Goal: Communication & Community: Answer question/provide support

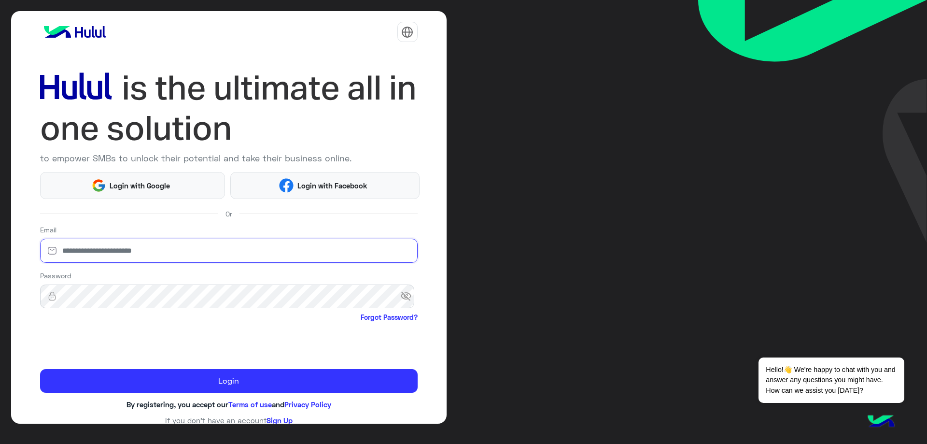
click at [178, 249] on input "email" at bounding box center [229, 251] width 378 height 24
type input "**********"
click at [198, 258] on input "**********" at bounding box center [229, 251] width 378 height 24
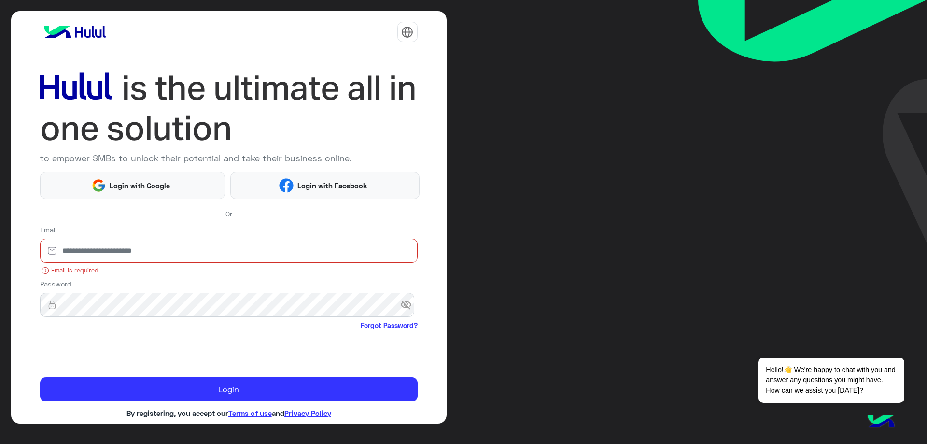
click at [200, 255] on input "email" at bounding box center [229, 251] width 378 height 24
type input "**********"
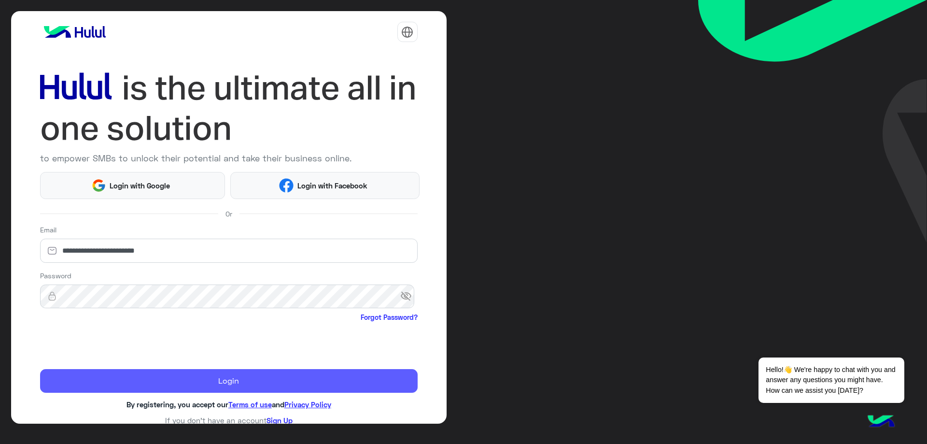
click at [155, 376] on button "Login" at bounding box center [229, 381] width 378 height 24
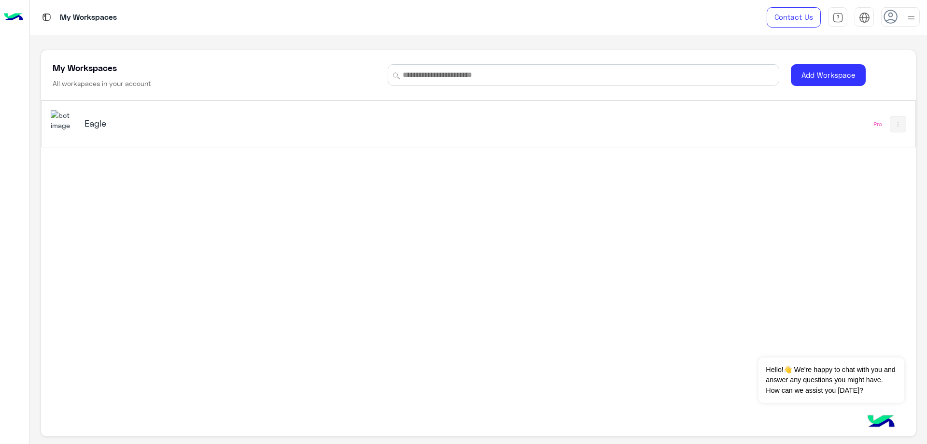
click at [177, 128] on h5 "Eagle" at bounding box center [239, 123] width 308 height 12
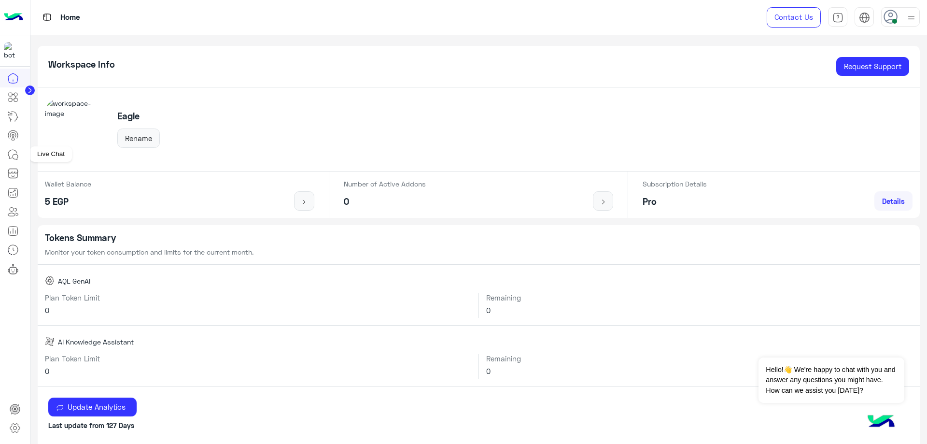
click at [17, 156] on icon at bounding box center [15, 156] width 5 height 5
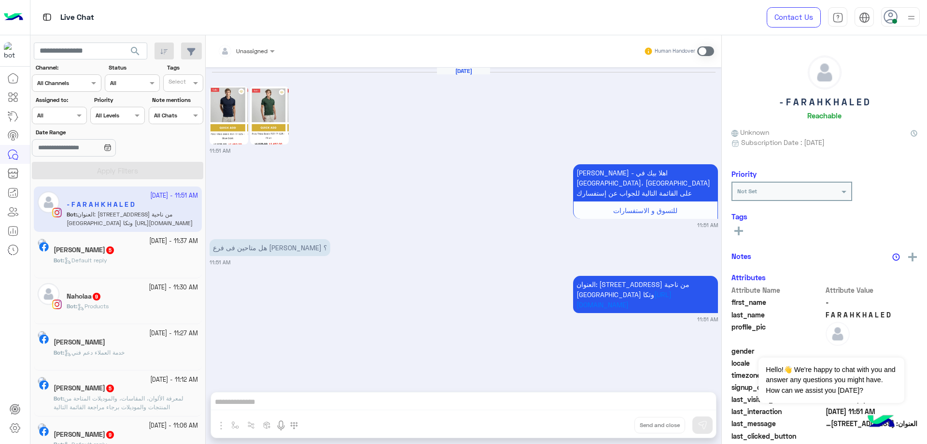
click at [70, 117] on div at bounding box center [59, 114] width 54 height 9
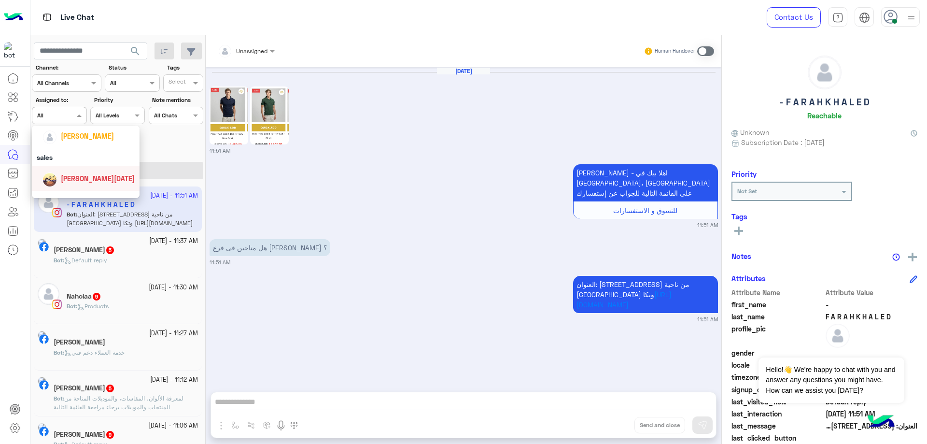
scroll to position [57, 0]
click at [98, 147] on div "Bassem Hisham" at bounding box center [88, 140] width 92 height 17
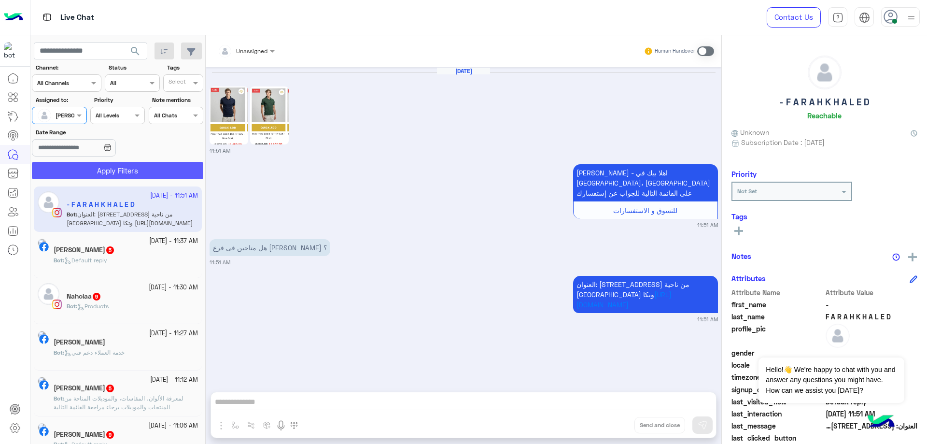
click at [125, 173] on button "Apply Filters" at bounding box center [117, 170] width 171 height 17
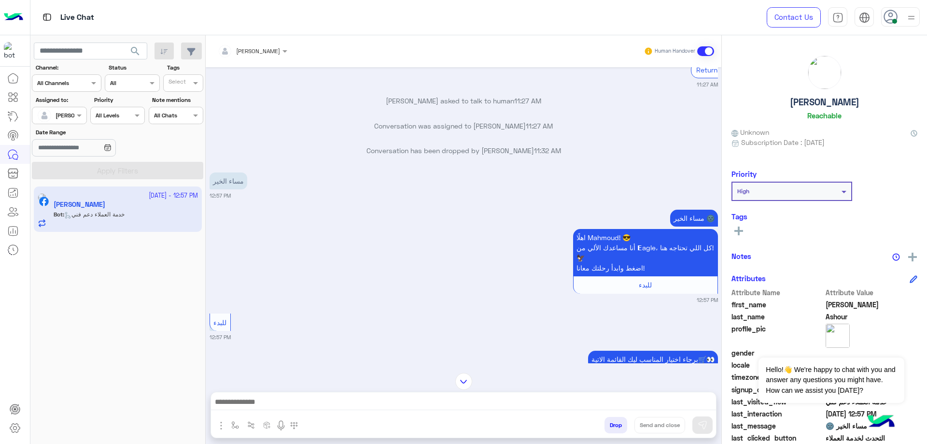
scroll to position [534, 0]
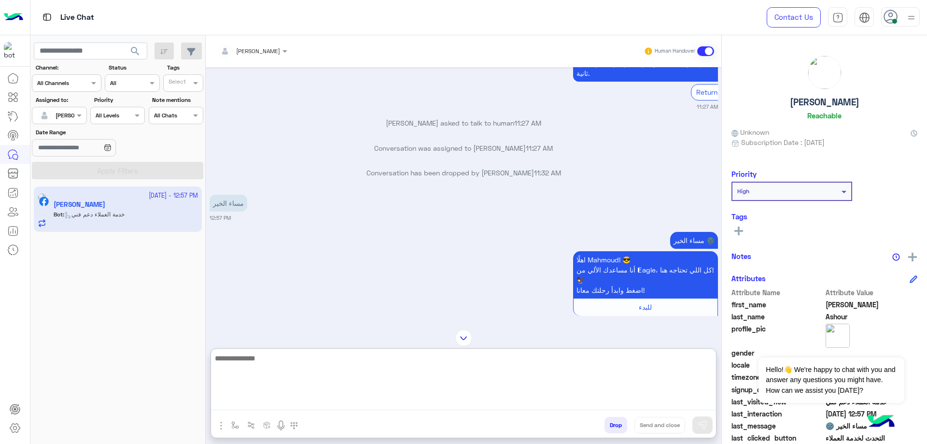
click at [334, 404] on textarea at bounding box center [463, 381] width 505 height 58
type textarea "**********"
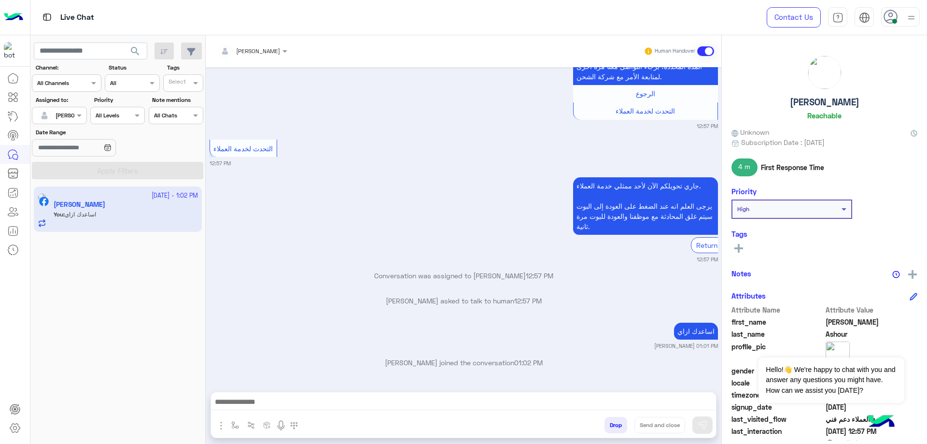
scroll to position [1830, 0]
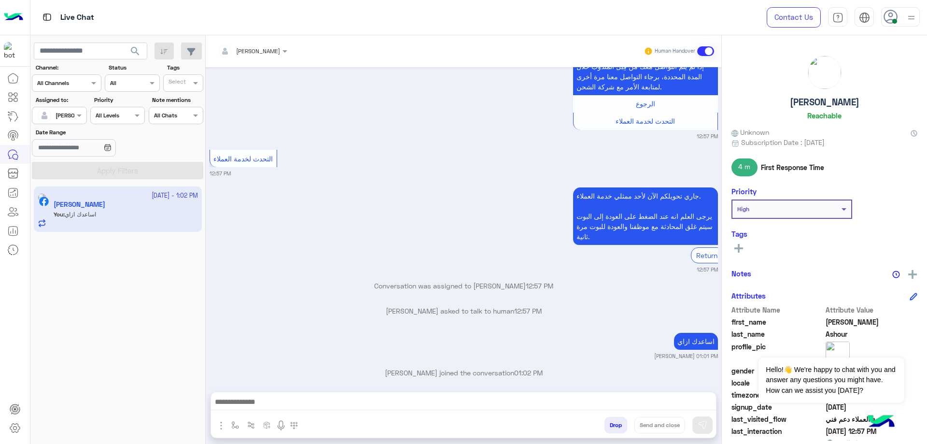
click at [817, 112] on h6 "Reachable" at bounding box center [824, 115] width 34 height 9
click at [818, 105] on h5 "[PERSON_NAME]" at bounding box center [825, 102] width 70 height 11
copy h5 "[PERSON_NAME]"
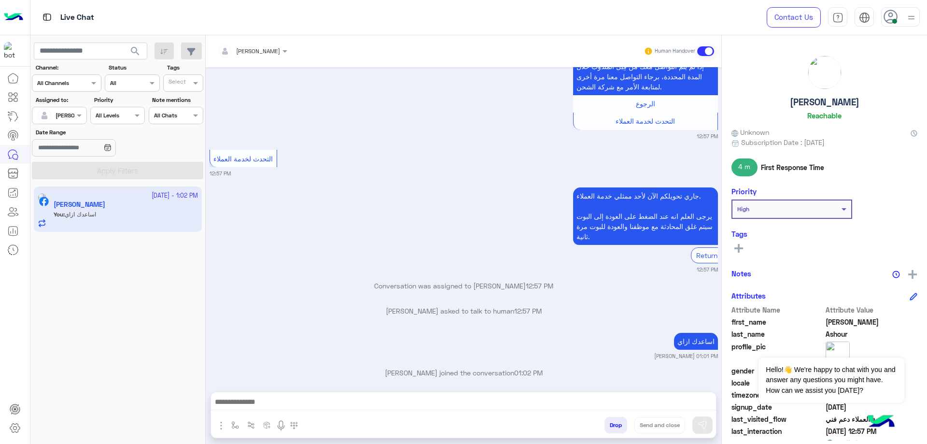
click at [612, 415] on div at bounding box center [463, 404] width 505 height 24
click at [614, 424] on button "Drop" at bounding box center [616, 425] width 23 height 16
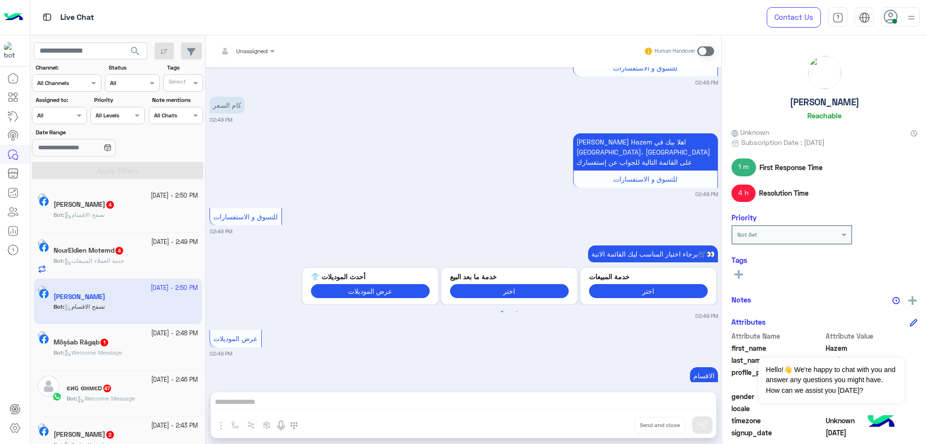
click at [68, 118] on div at bounding box center [59, 114] width 54 height 9
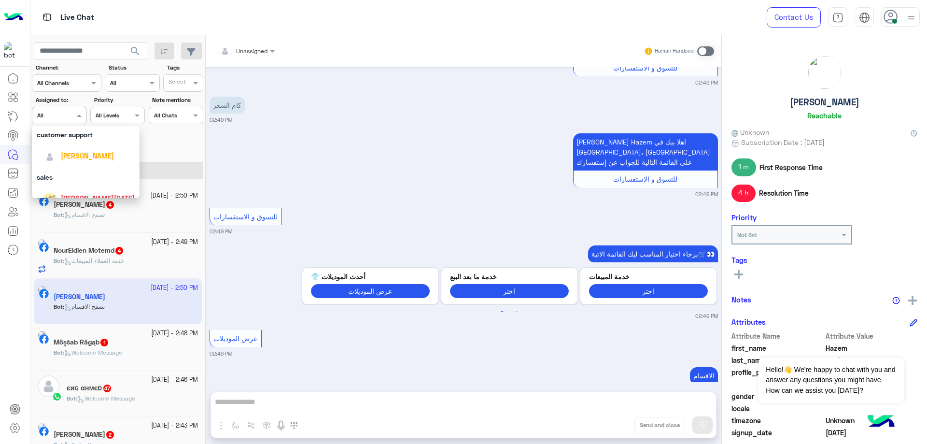
scroll to position [47, 0]
click at [96, 157] on div "Bassem Hisham" at bounding box center [88, 150] width 92 height 17
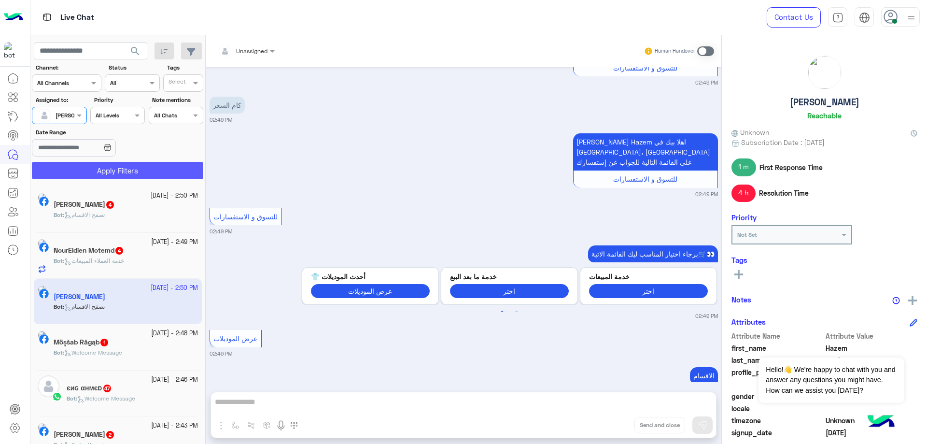
click at [113, 177] on button "Apply Filters" at bounding box center [117, 170] width 171 height 17
